Goal: Task Accomplishment & Management: Manage account settings

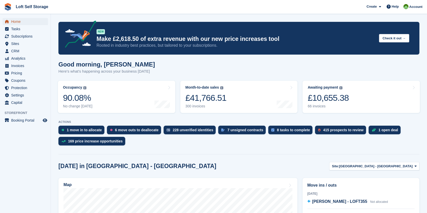
click at [20, 22] on span "Home" at bounding box center [26, 21] width 30 height 7
click at [323, 95] on div "£10,655.38" at bounding box center [328, 98] width 41 height 10
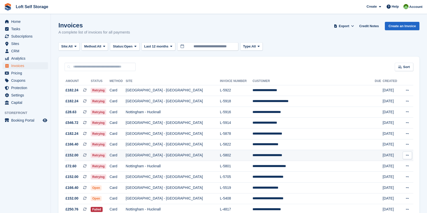
click at [228, 159] on td "L-5802" at bounding box center [236, 155] width 33 height 11
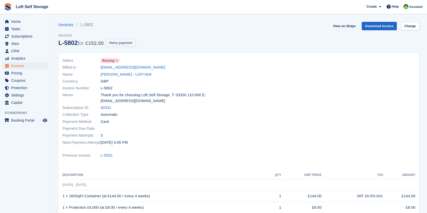
click at [128, 44] on button "Retry payment" at bounding box center [121, 43] width 30 height 8
click at [15, 22] on span "Home" at bounding box center [26, 21] width 30 height 7
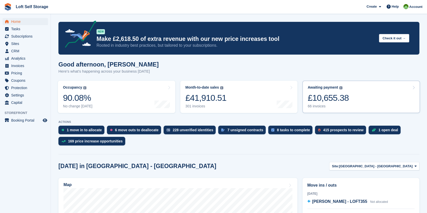
click at [310, 109] on link "Awaiting payment The total outstanding balance on all open invoices. £10,655.38…" at bounding box center [361, 97] width 117 height 32
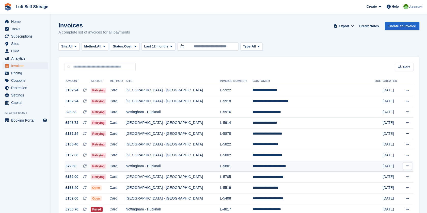
click at [180, 165] on td "Nottingham - Hucknall" at bounding box center [173, 166] width 94 height 11
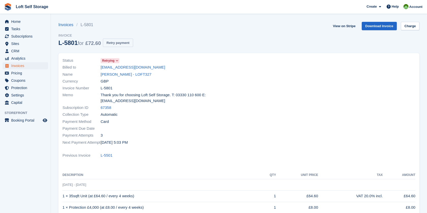
click at [117, 42] on button "Retry payment" at bounding box center [118, 43] width 30 height 8
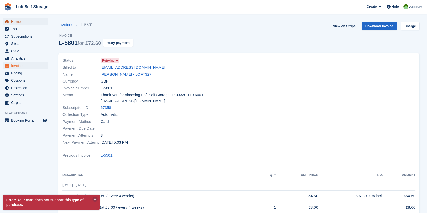
click at [16, 22] on span "Home" at bounding box center [26, 21] width 30 height 7
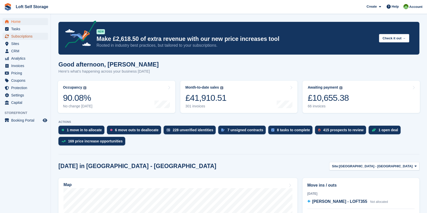
click at [19, 38] on span "Subscriptions" at bounding box center [26, 36] width 30 height 7
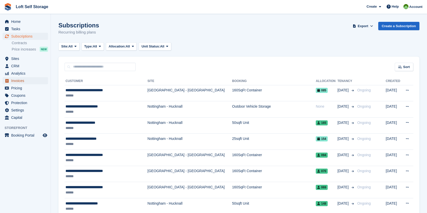
click at [18, 81] on span "Invoices" at bounding box center [26, 80] width 30 height 7
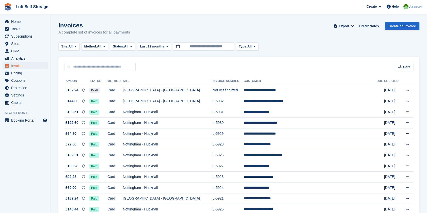
click at [18, 81] on span "Coupons" at bounding box center [26, 80] width 30 height 7
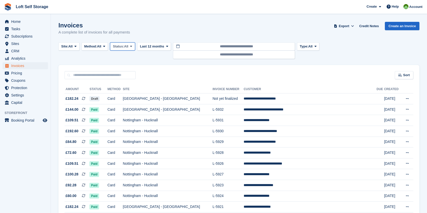
click at [123, 48] on span "Status:" at bounding box center [118, 46] width 11 height 5
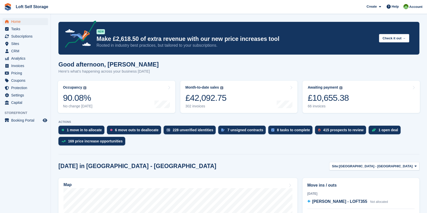
click at [228, 73] on div "Good afternoon, [PERSON_NAME] Here's what's happening across your business [DAT…" at bounding box center [238, 71] width 361 height 20
click at [207, 66] on div "Good afternoon, [PERSON_NAME] Here's what's happening across your business [DAT…" at bounding box center [238, 71] width 361 height 20
click at [21, 21] on span "Home" at bounding box center [26, 21] width 30 height 7
